Goal: Task Accomplishment & Management: Manage account settings

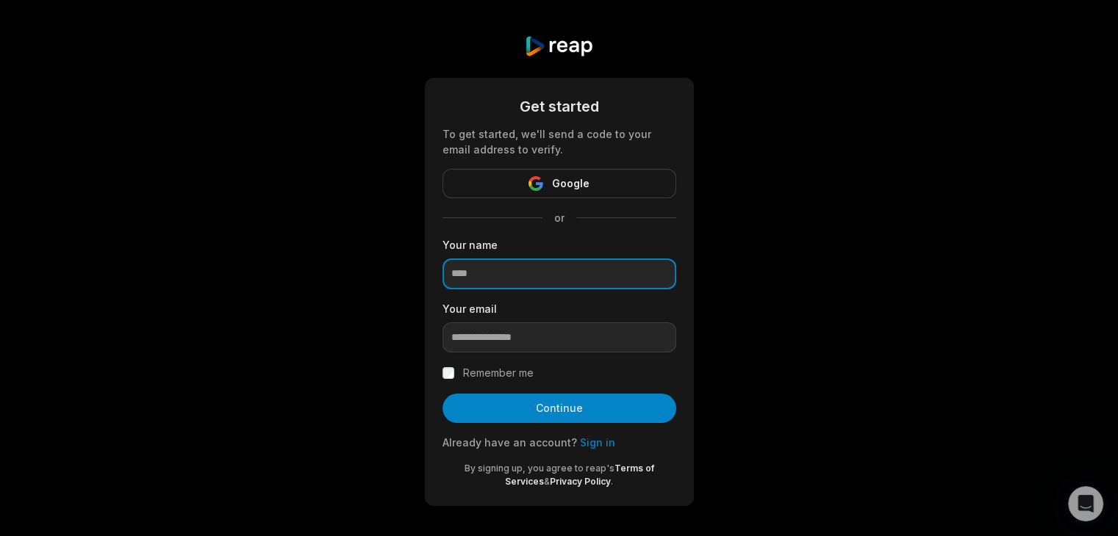
click at [558, 278] on input at bounding box center [559, 274] width 234 height 31
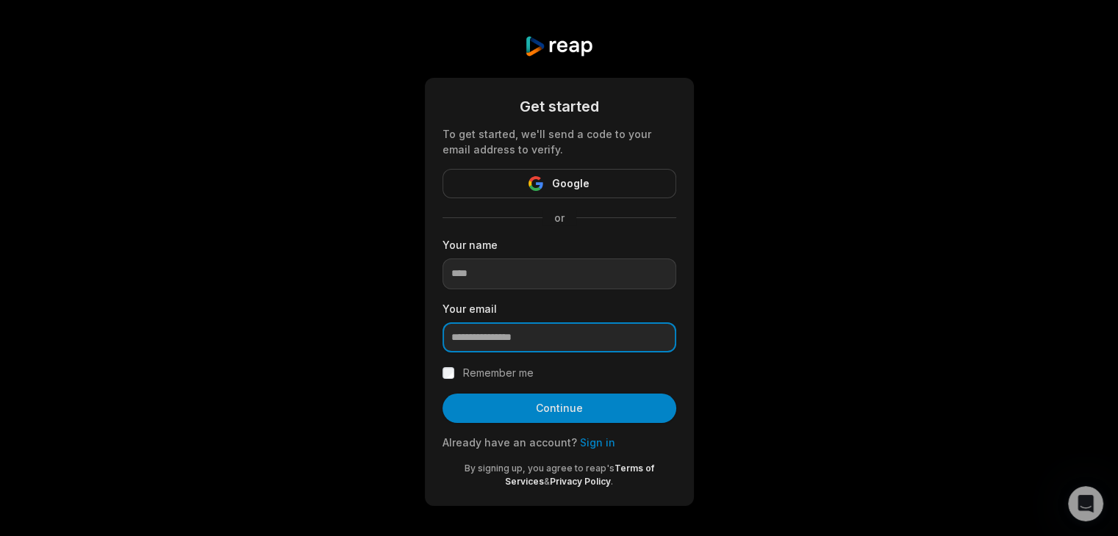
click at [541, 324] on input "email" at bounding box center [559, 338] width 234 height 31
click at [586, 440] on link "Sign in" at bounding box center [597, 442] width 35 height 12
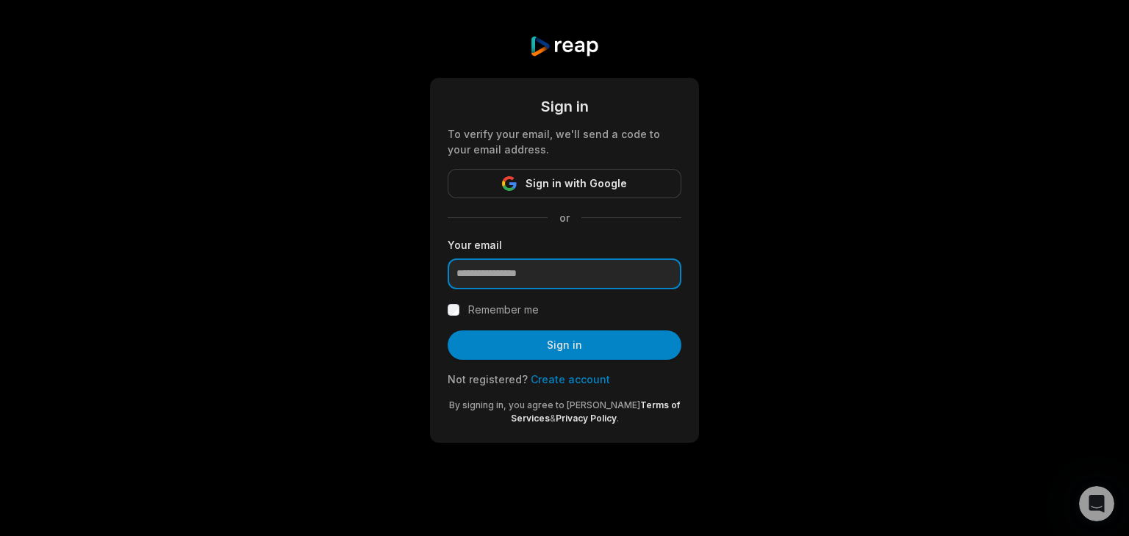
click at [528, 273] on input "email" at bounding box center [564, 274] width 234 height 31
paste input "**********"
type input "**********"
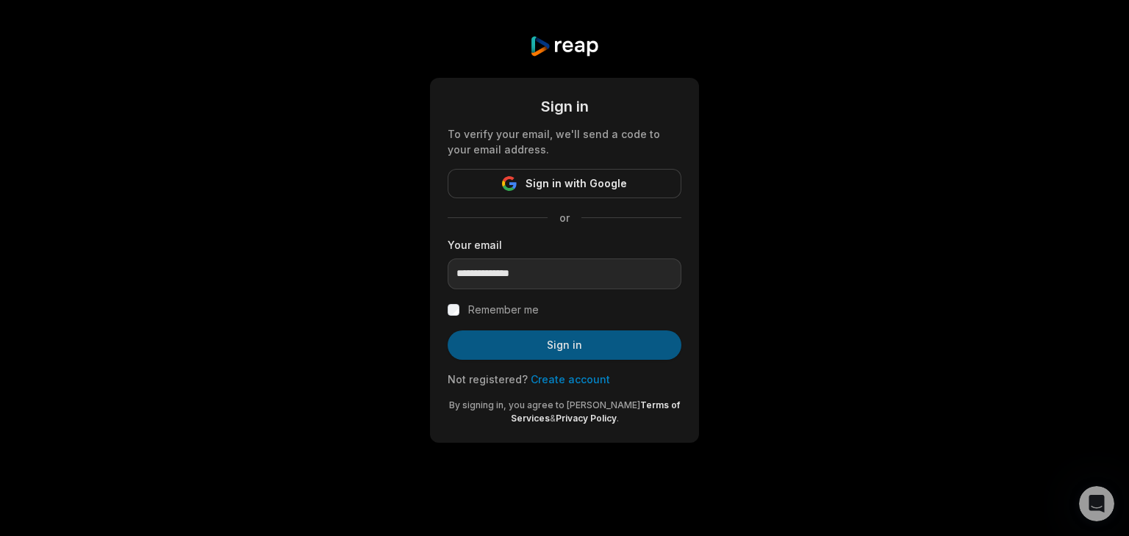
click at [505, 343] on button "Sign in" at bounding box center [564, 345] width 234 height 29
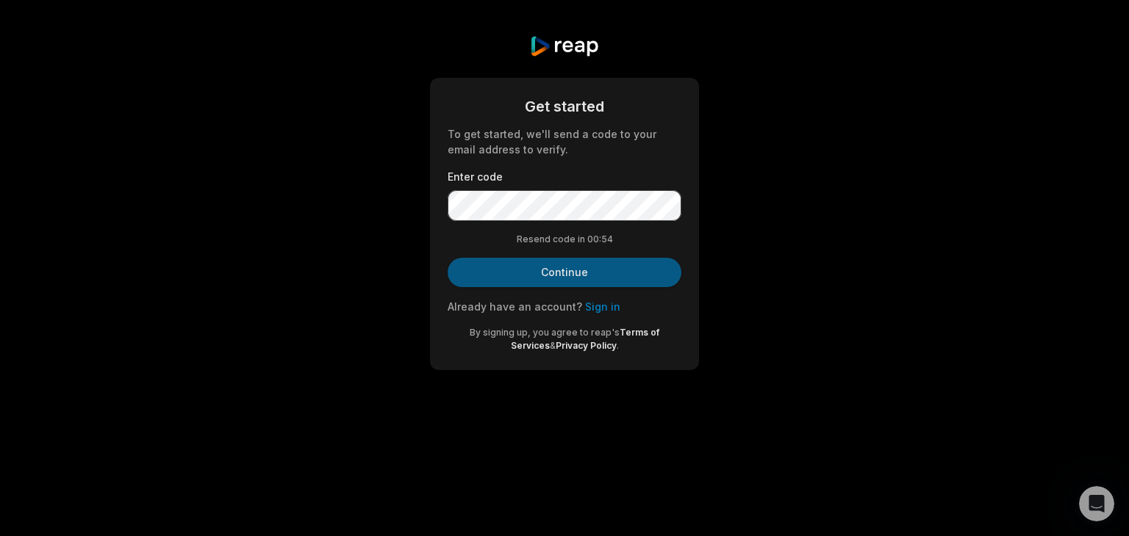
click at [567, 270] on button "Continue" at bounding box center [564, 272] width 234 height 29
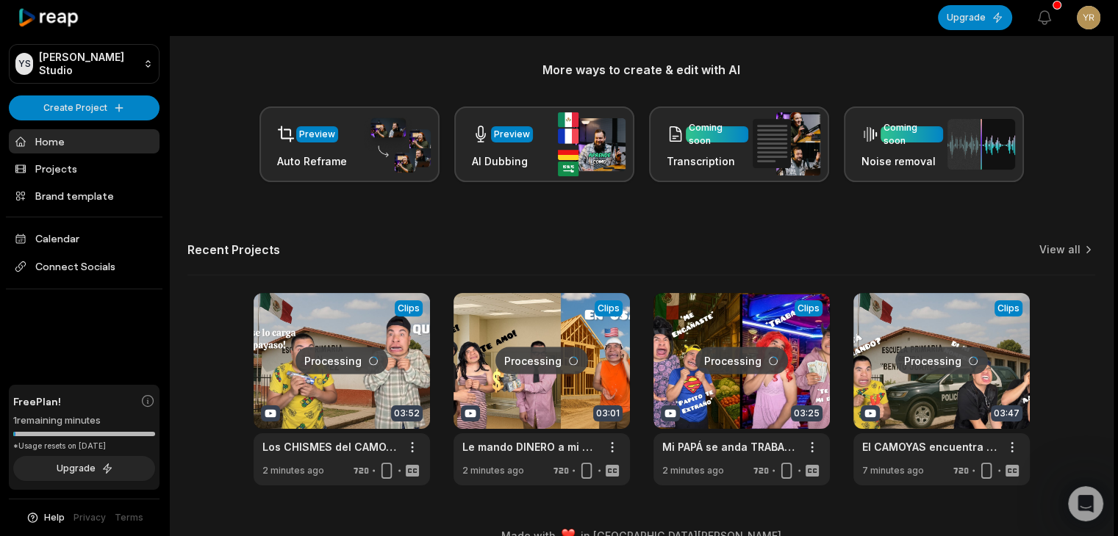
scroll to position [197, 0]
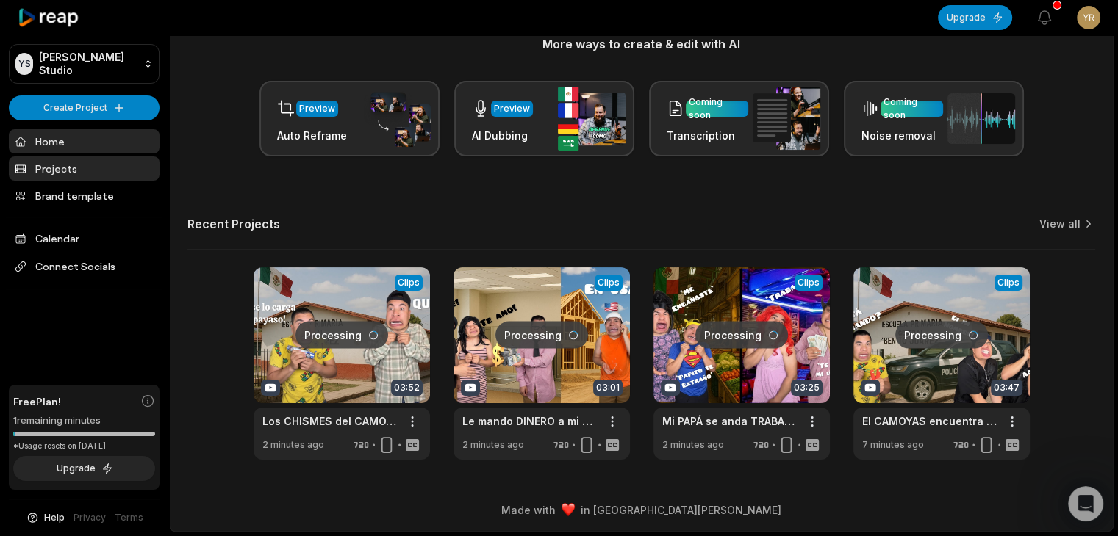
click at [107, 159] on link "Projects" at bounding box center [84, 168] width 151 height 24
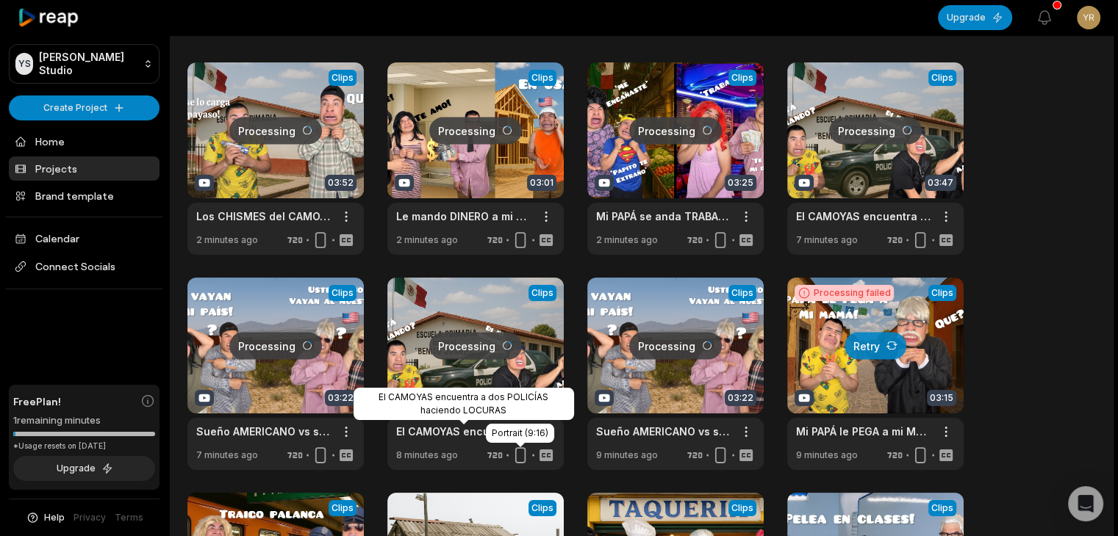
scroll to position [320, 0]
